Goal: Task Accomplishment & Management: Use online tool/utility

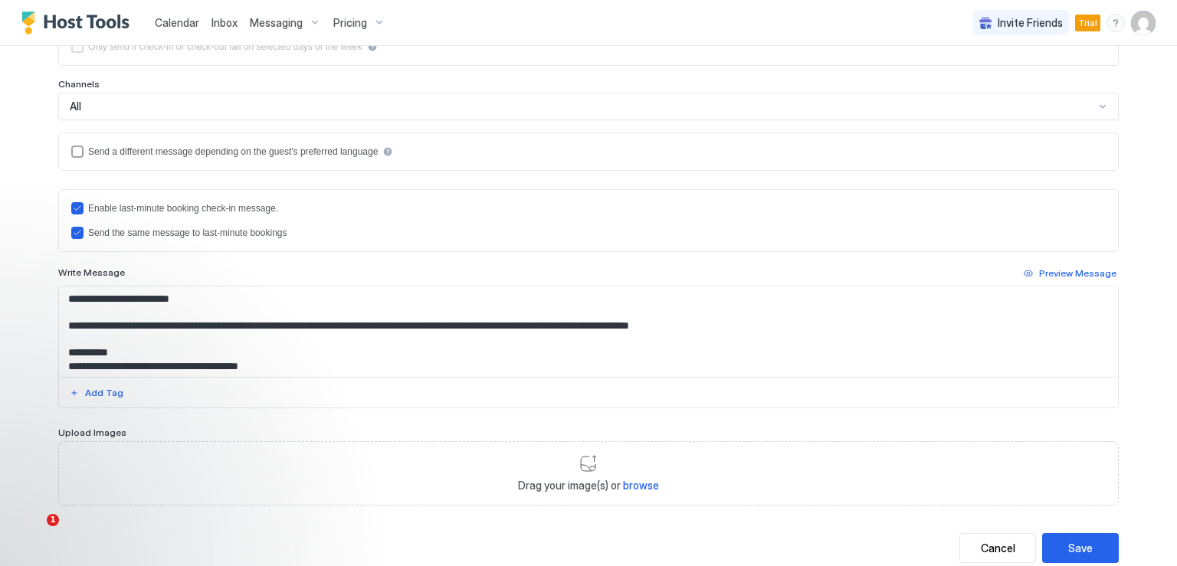
scroll to position [282, 0]
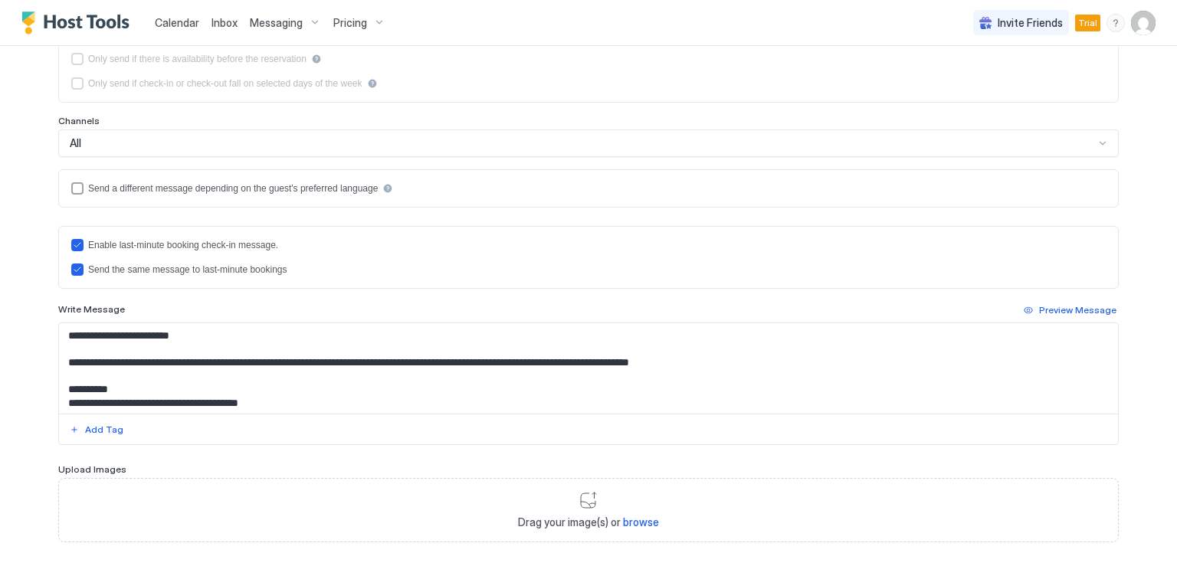
click at [175, 25] on span "Calendar" at bounding box center [177, 22] width 44 height 13
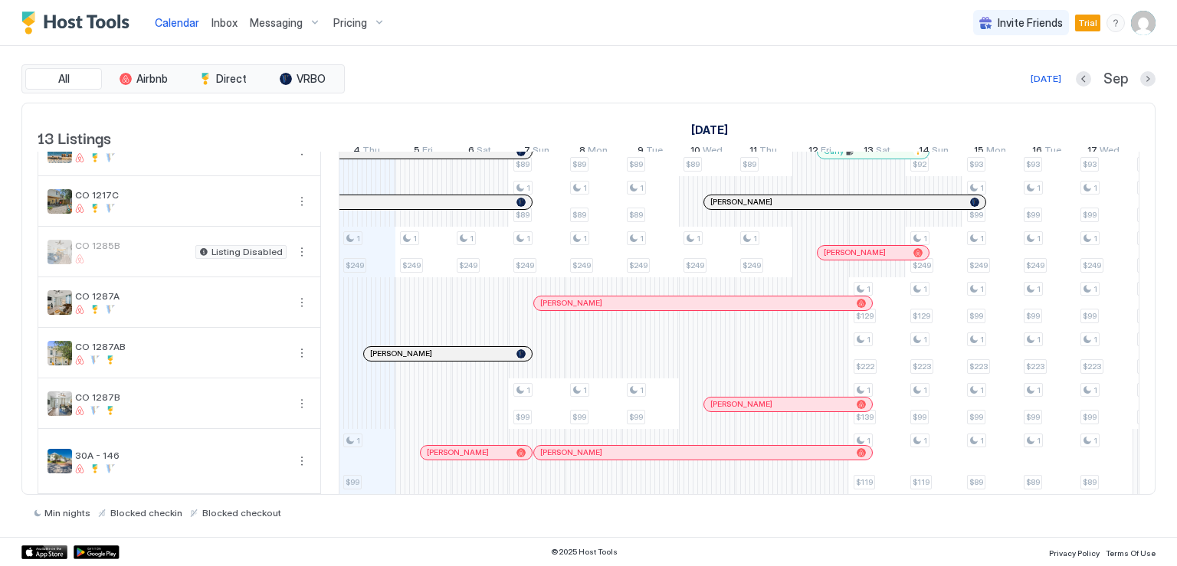
scroll to position [230, 0]
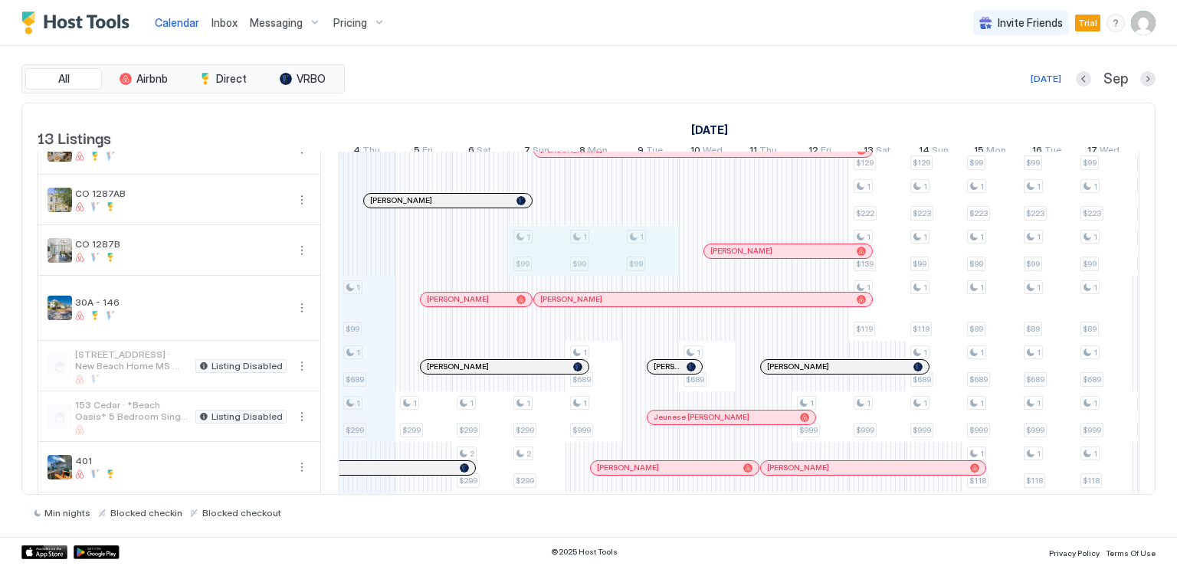
drag, startPoint x: 530, startPoint y: 274, endPoint x: 632, endPoint y: 276, distance: 101.9
click at [632, 276] on div "1 $89 1 $249 1 $99 1 $689 1 $299 1 $425 1 $800 1 $249 1 $299 1 $425 1 $249 1 $2…" at bounding box center [1019, 258] width 3062 height 671
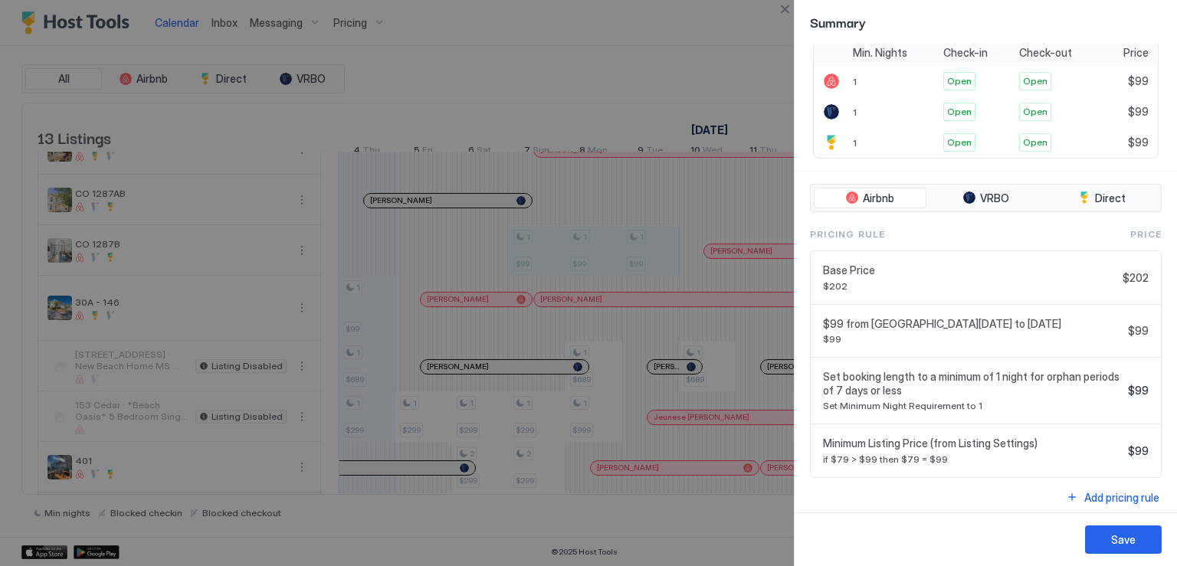
scroll to position [337, 0]
click at [1095, 493] on div "Add pricing rule" at bounding box center [1121, 495] width 75 height 16
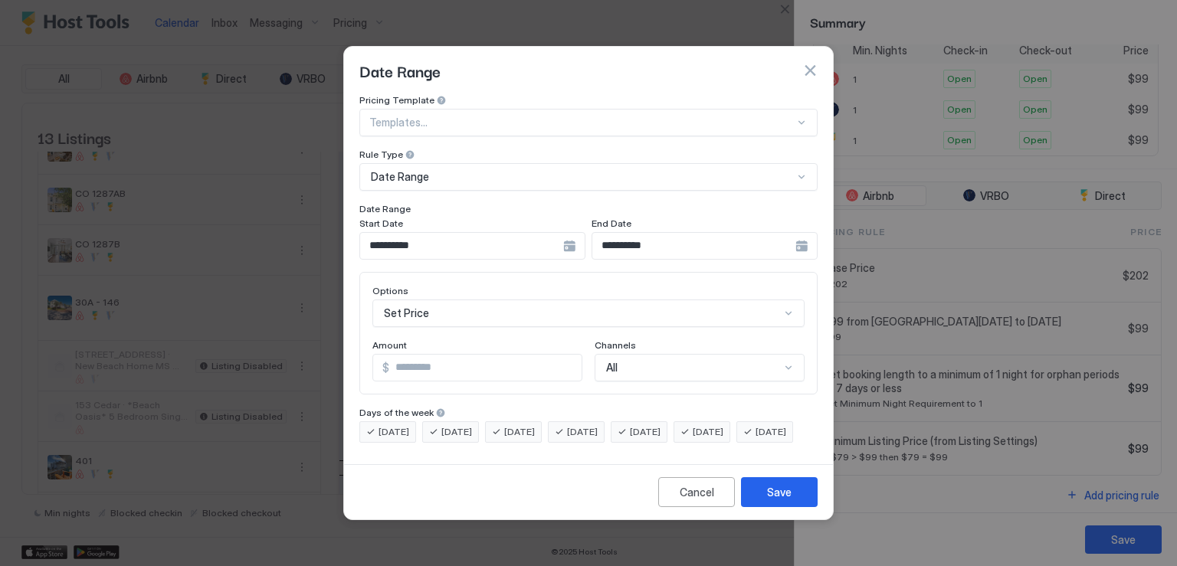
click at [432, 355] on input "*" at bounding box center [485, 368] width 192 height 26
type input "**"
click at [769, 498] on div "Save" at bounding box center [779, 492] width 25 height 16
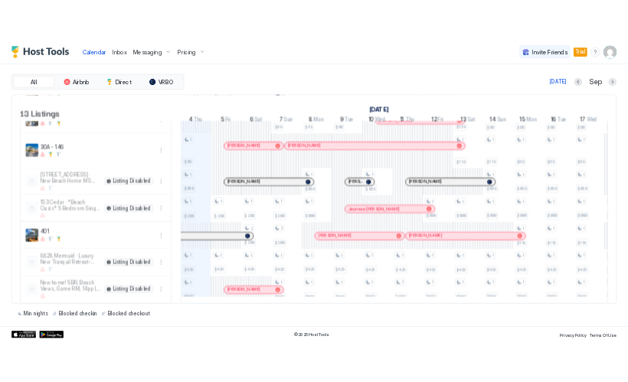
scroll to position [349, 0]
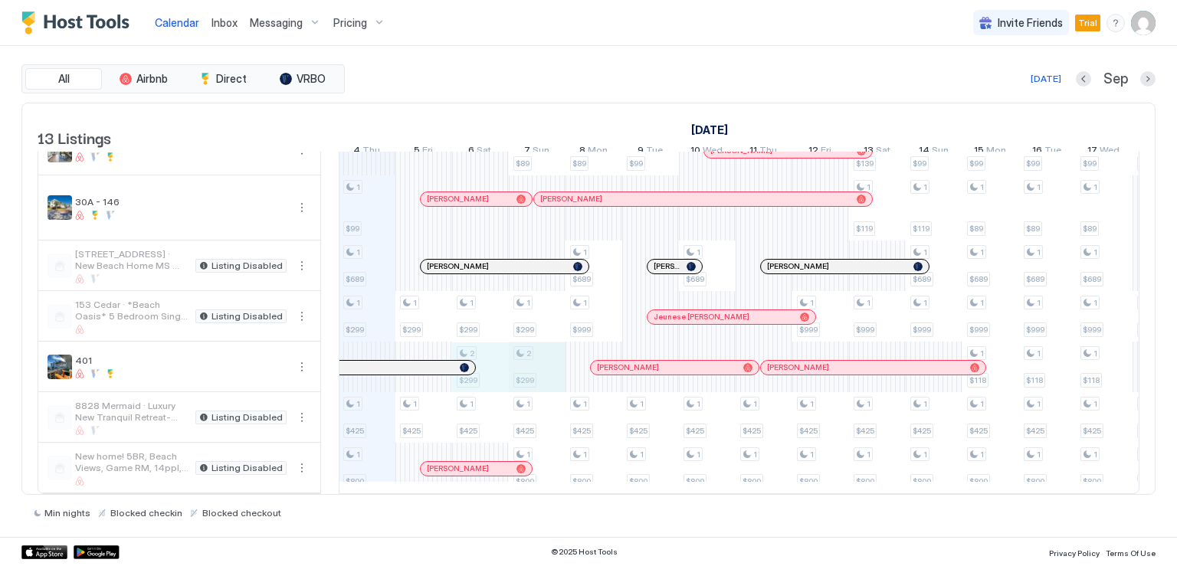
drag, startPoint x: 494, startPoint y: 367, endPoint x: 512, endPoint y: 369, distance: 18.5
click at [529, 369] on div "1 $89 1 $249 1 $99 1 $689 1 $299 1 $425 1 $800 1 $249 1 $299 1 $425 1 $249 1 $2…" at bounding box center [1019, 157] width 3062 height 671
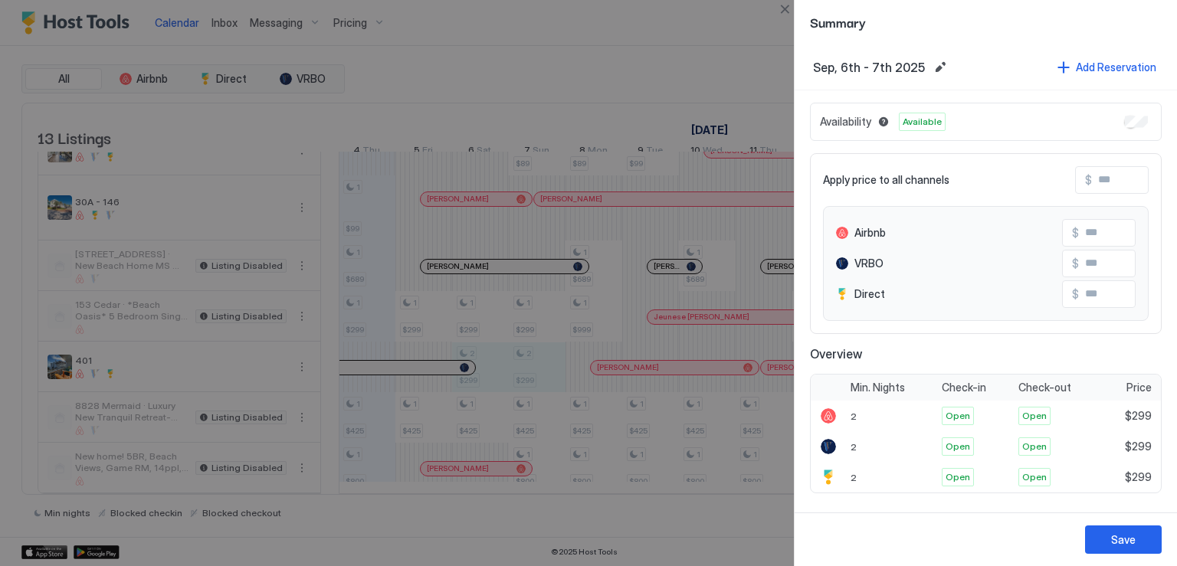
click at [943, 356] on span "Overview" at bounding box center [986, 353] width 352 height 15
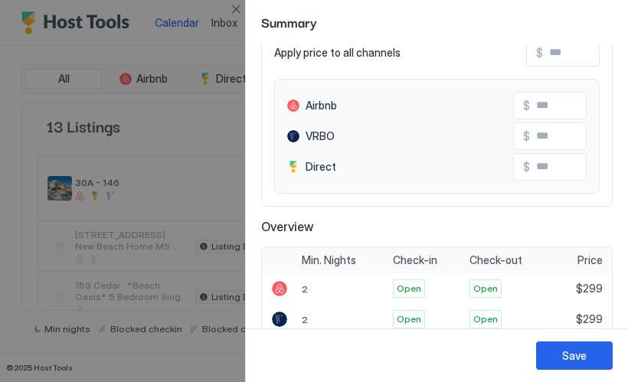
scroll to position [173, 0]
